Goal: Download file/media

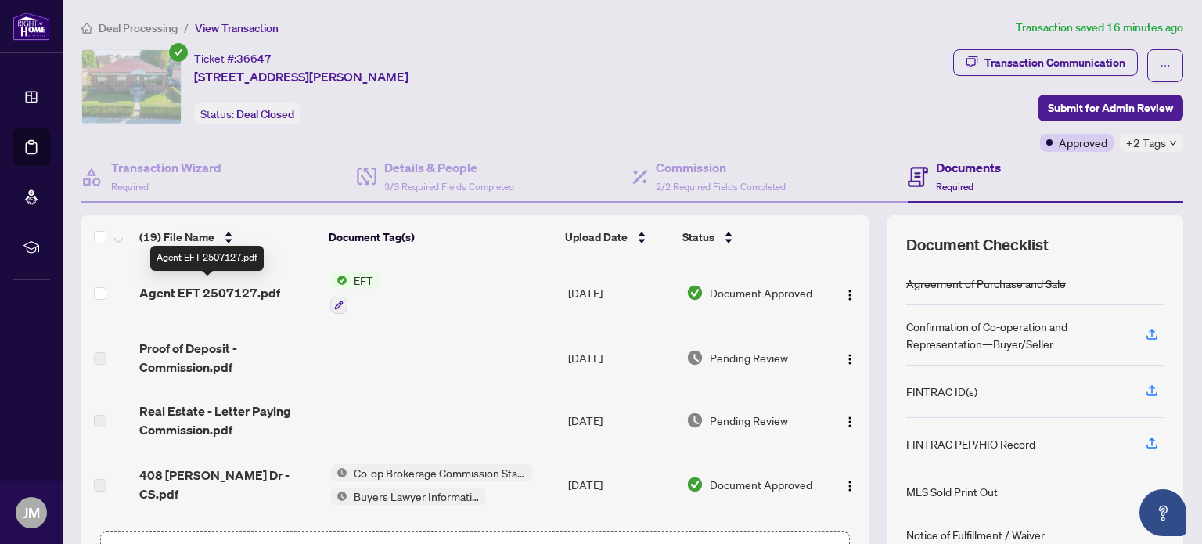
click at [222, 294] on span "Agent EFT 2507127.pdf" at bounding box center [209, 292] width 141 height 19
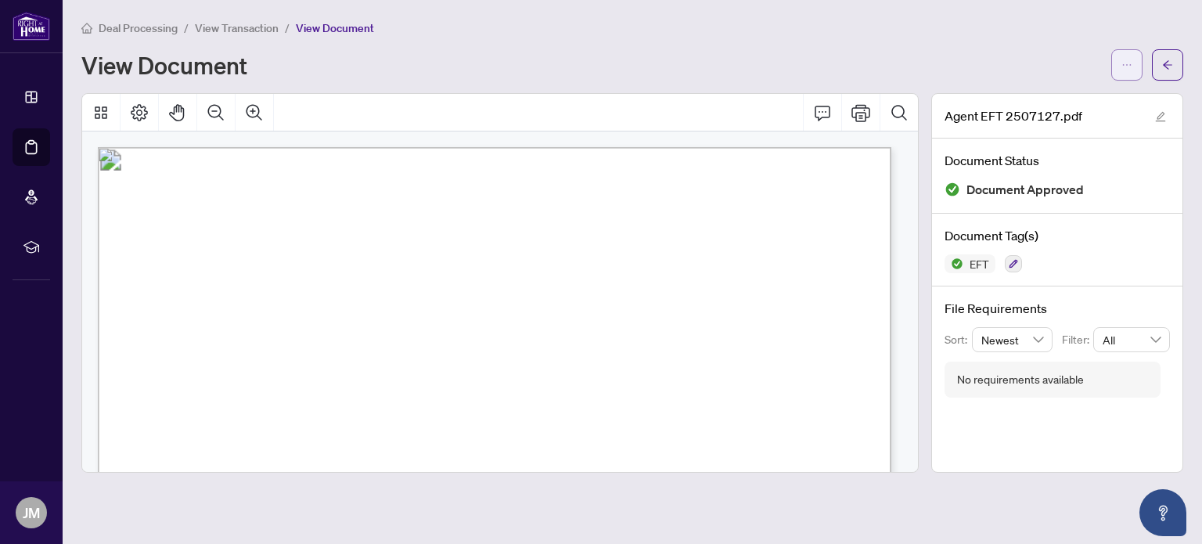
click at [1133, 70] on button "button" at bounding box center [1126, 64] width 31 height 31
click at [1031, 99] on span "Download" at bounding box center [1070, 98] width 119 height 17
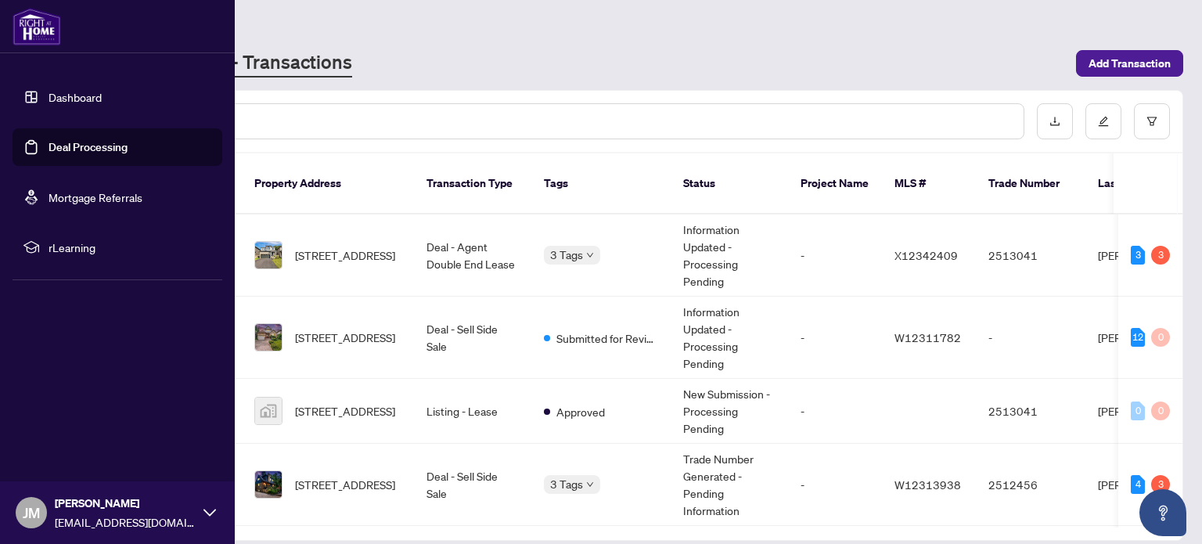
click at [49, 140] on link "Deal Processing" at bounding box center [88, 147] width 79 height 14
